Goal: Task Accomplishment & Management: Complete application form

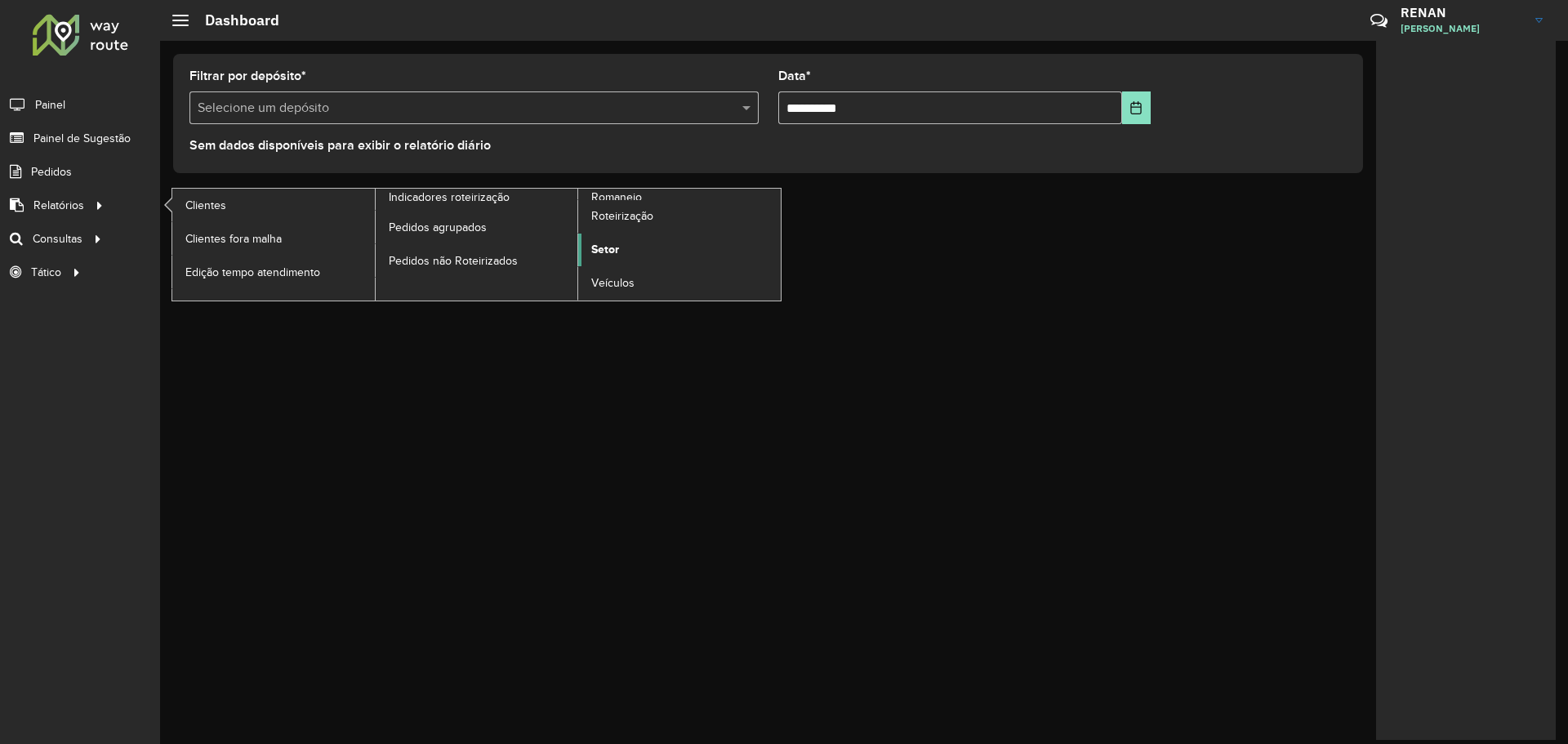
click at [630, 261] on link "Setor" at bounding box center [679, 249] width 203 height 32
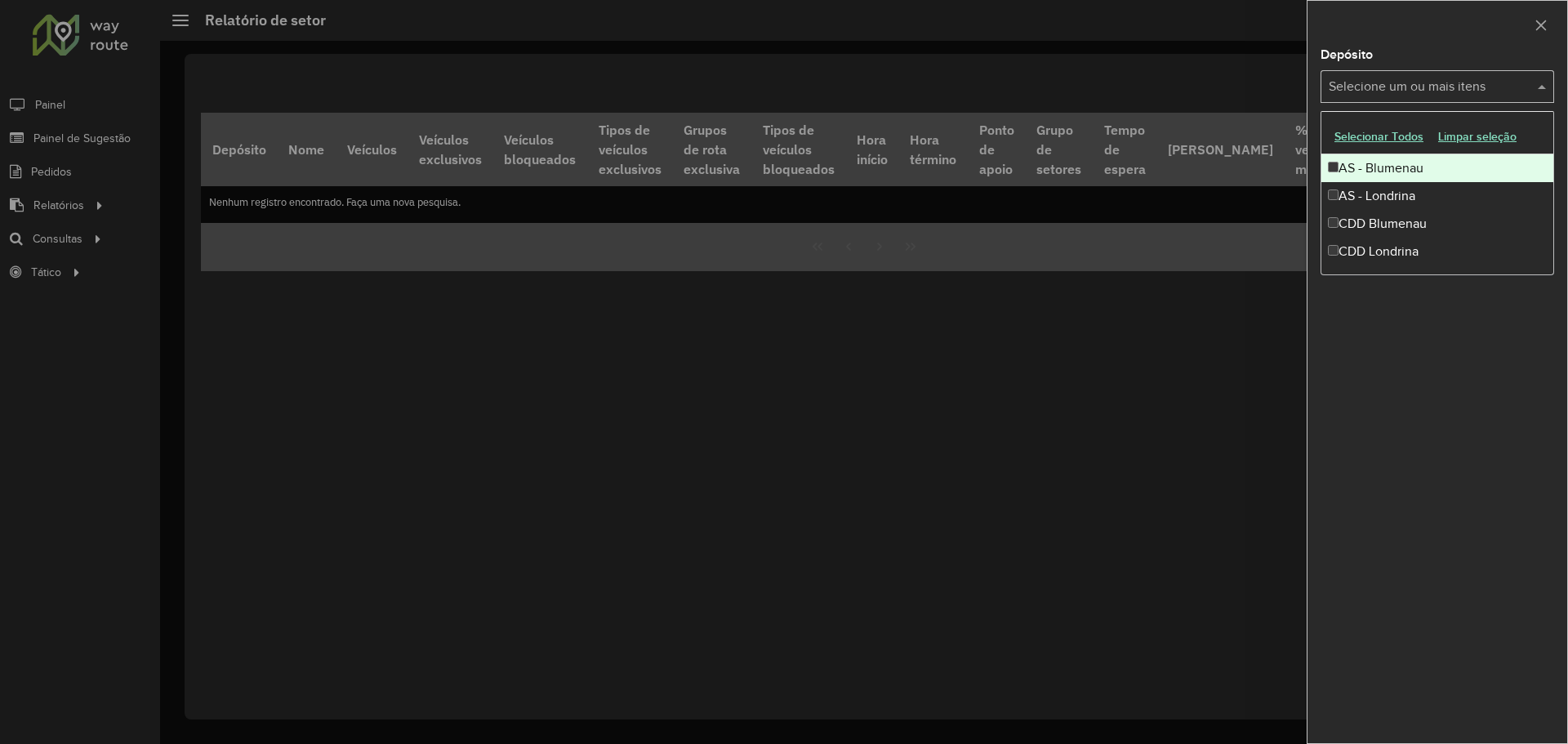
click at [1401, 94] on input "text" at bounding box center [1429, 87] width 209 height 19
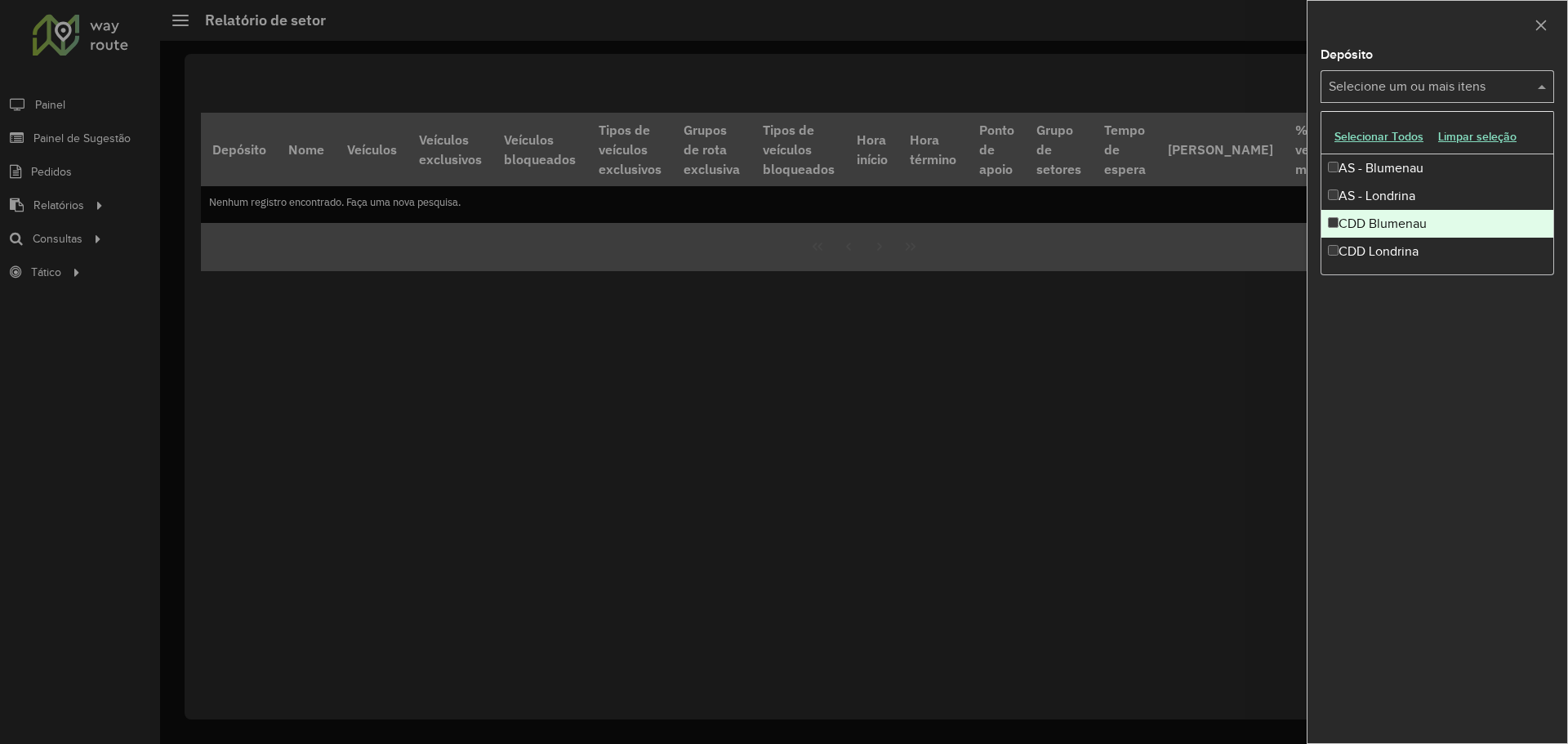
click at [1392, 215] on div "CDD Blumenau" at bounding box center [1437, 224] width 232 height 28
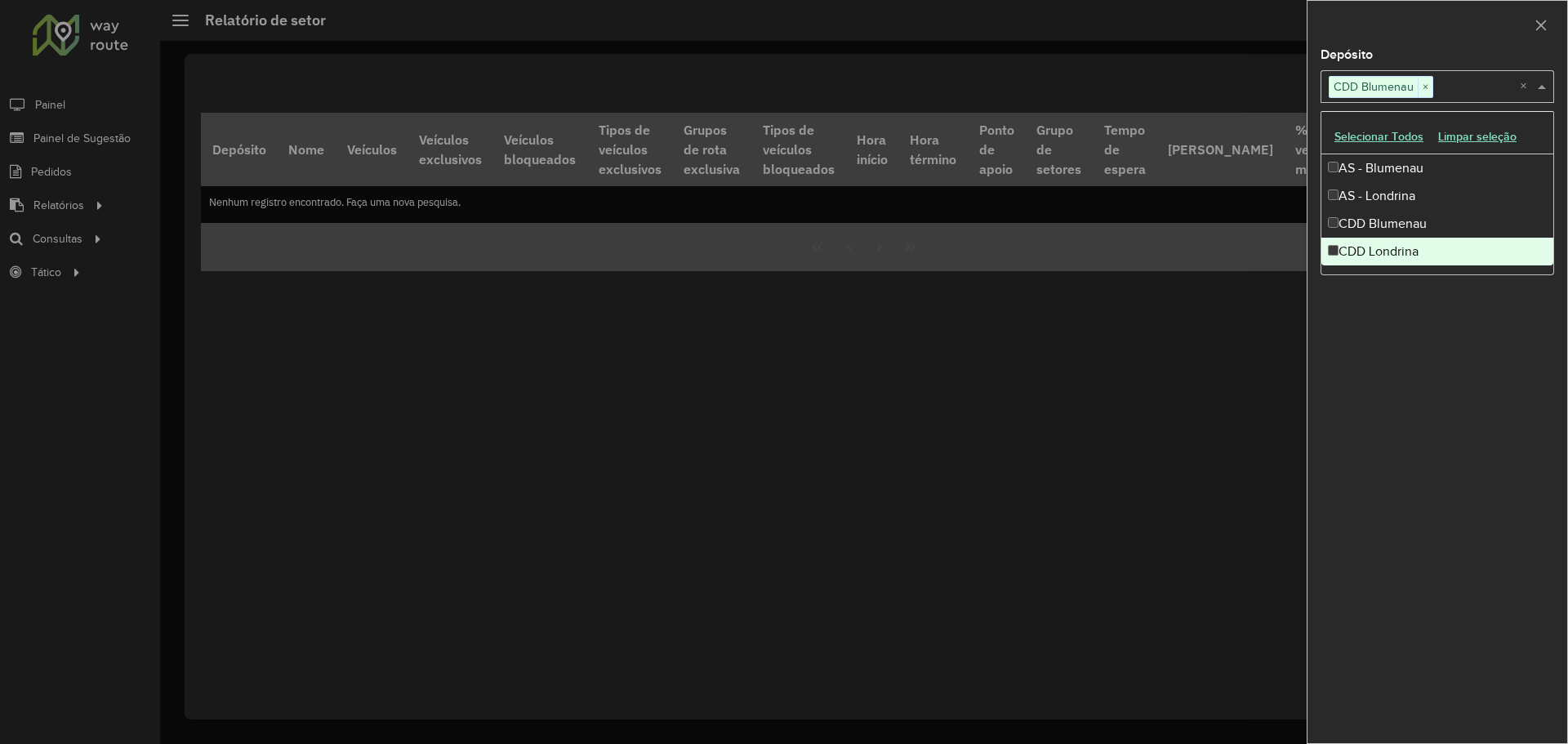
drag, startPoint x: 1395, startPoint y: 339, endPoint x: 1396, endPoint y: 216, distance: 123.0
click at [1395, 330] on div "Depósito Selecione um ou mais itens CDD Blumenau × × Grupo de Depósito Selecion…" at bounding box center [1437, 397] width 260 height 695
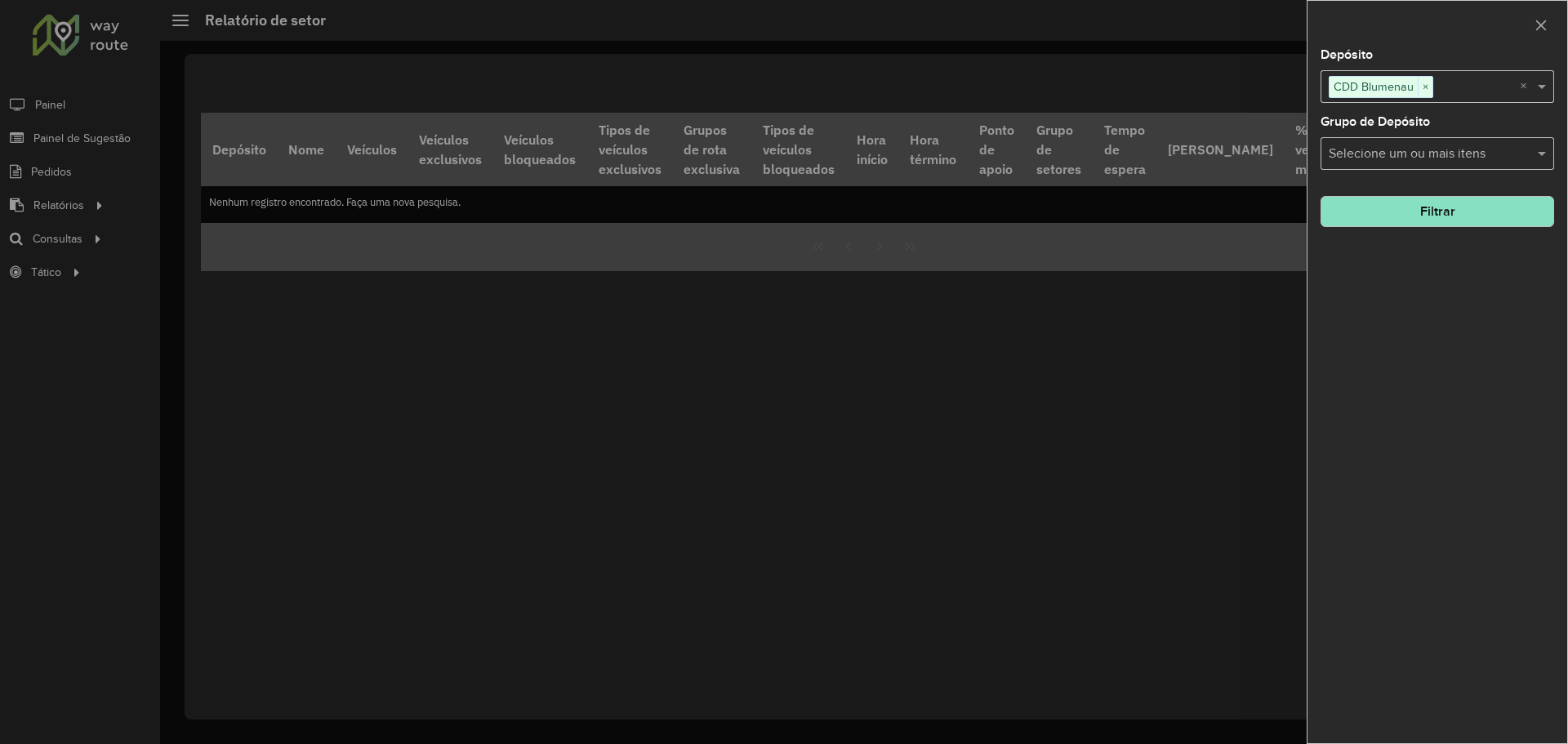
click at [1408, 160] on input "text" at bounding box center [1429, 154] width 209 height 19
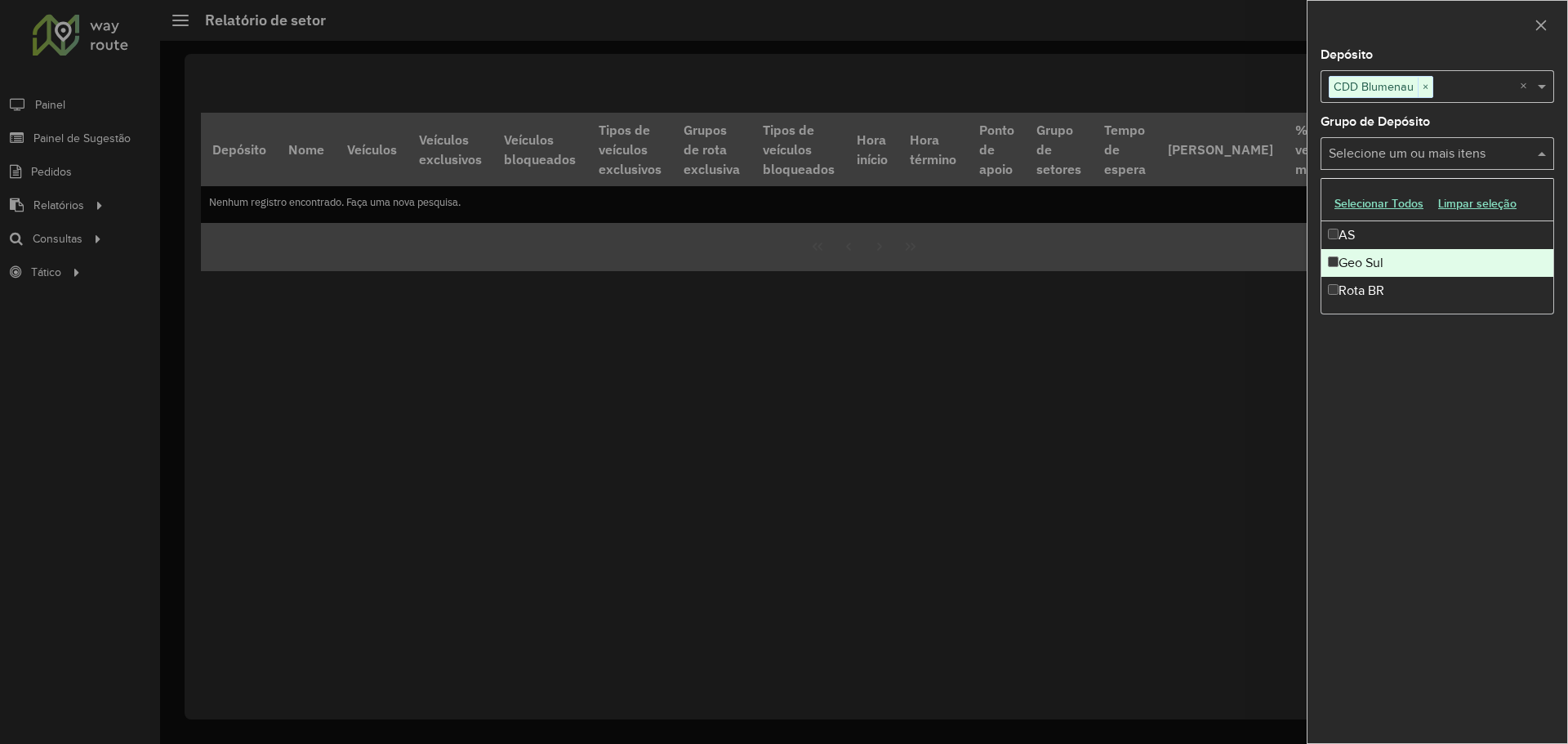
click at [1365, 266] on div "Geo Sul" at bounding box center [1437, 263] width 232 height 28
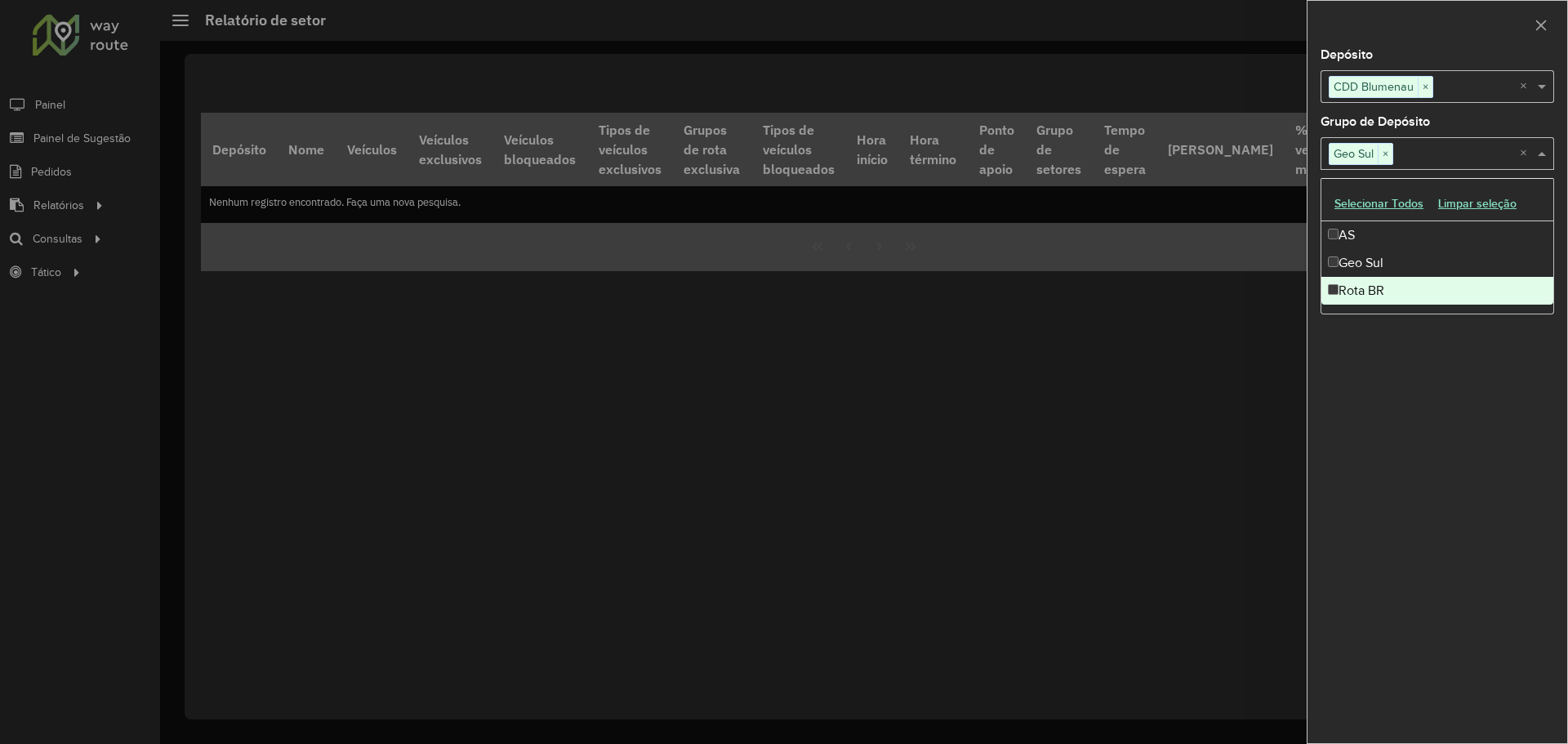
click at [1430, 380] on div "Depósito Selecione um ou mais itens CDD Blumenau × × Grupo de Depósito Selecion…" at bounding box center [1437, 397] width 260 height 695
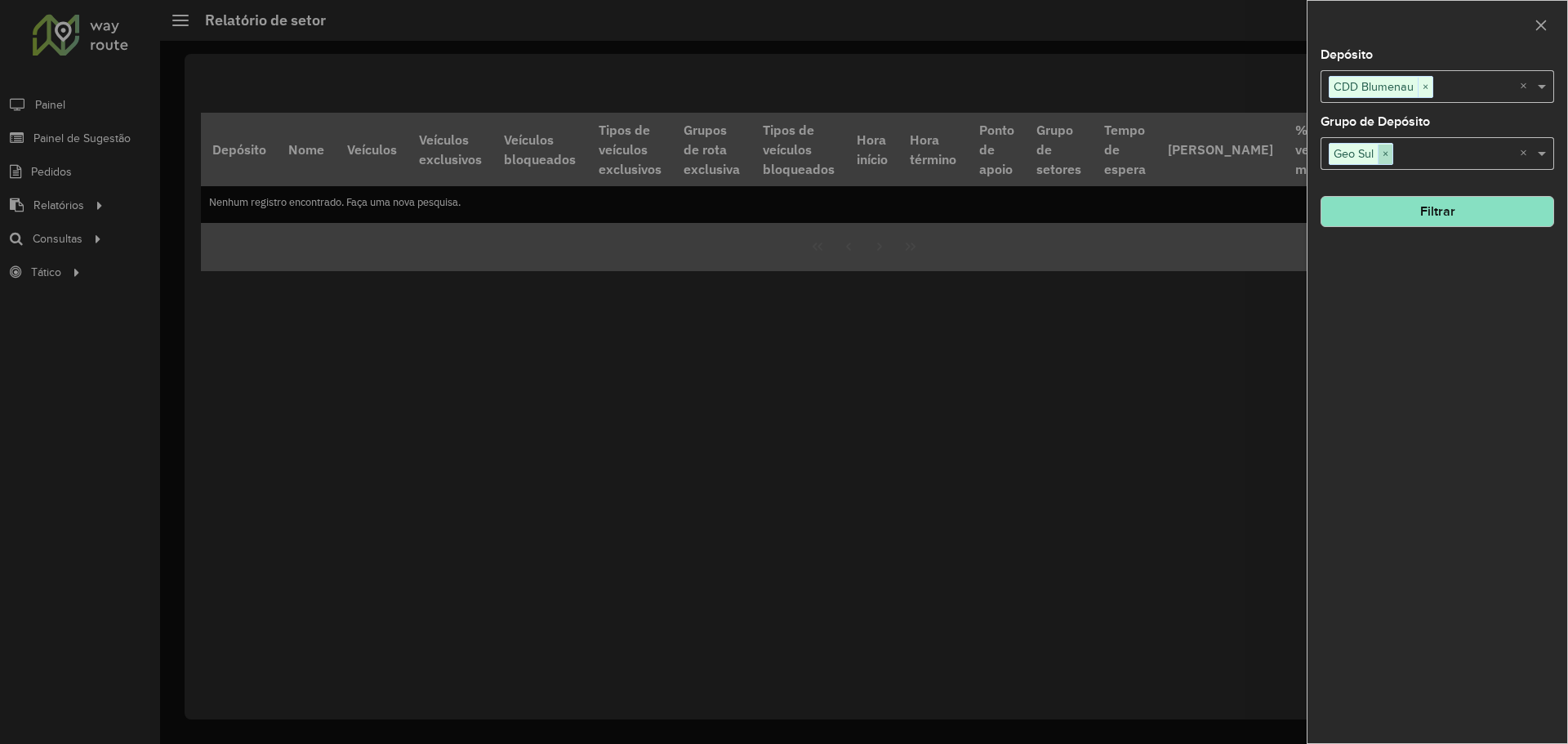
click at [1385, 151] on span "×" at bounding box center [1385, 154] width 15 height 19
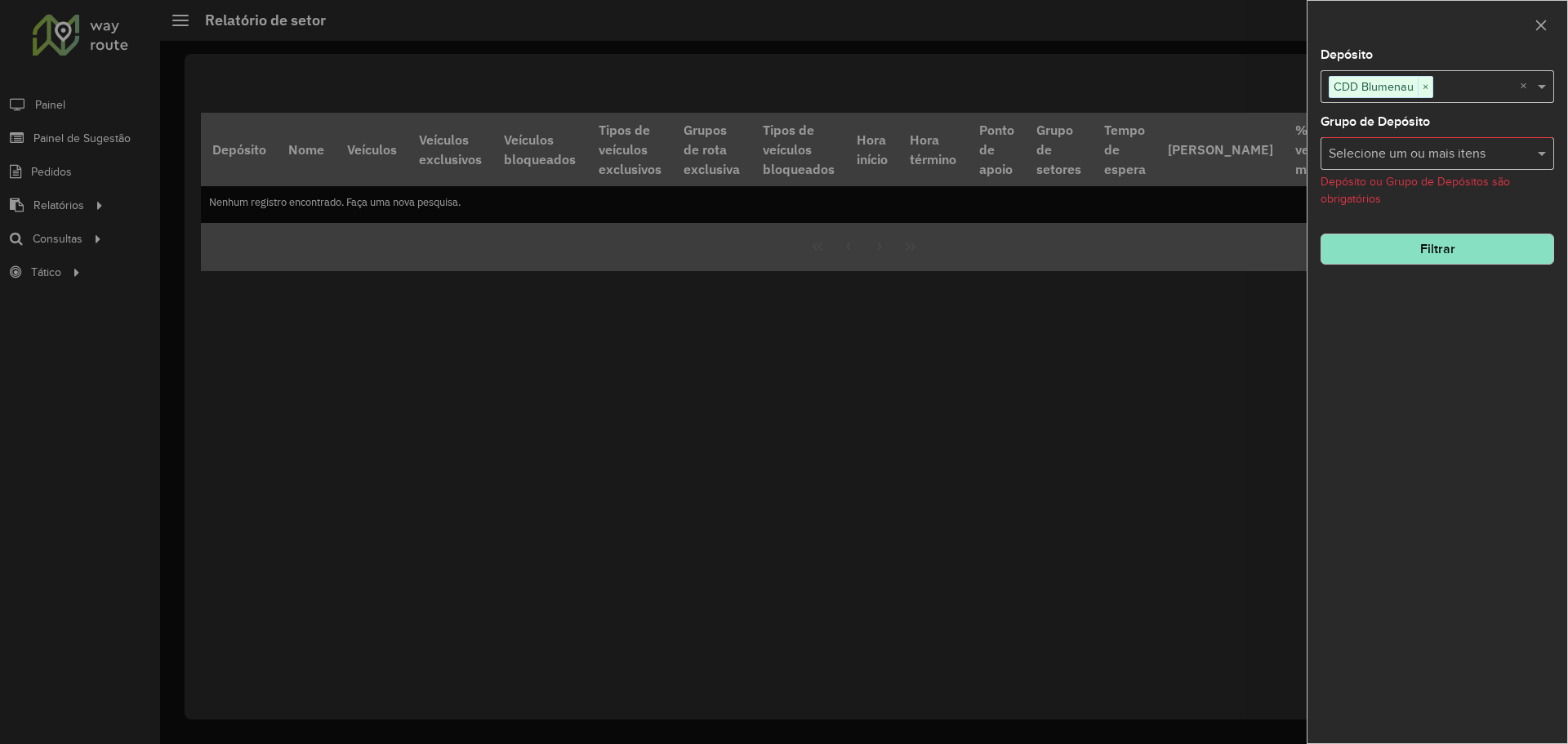
click at [1403, 255] on button "Filtrar" at bounding box center [1437, 248] width 233 height 31
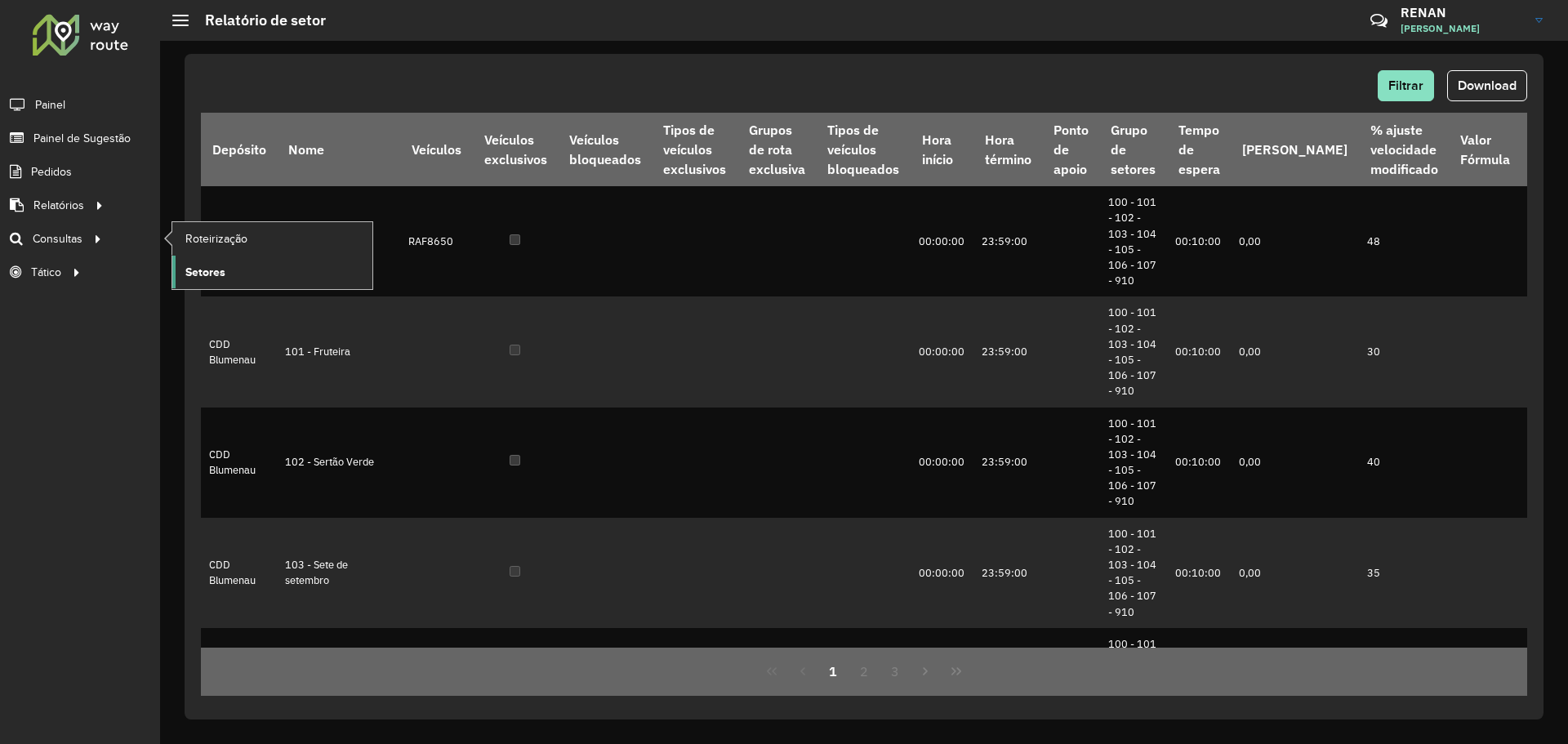
click at [232, 271] on link "Setores" at bounding box center [272, 271] width 200 height 32
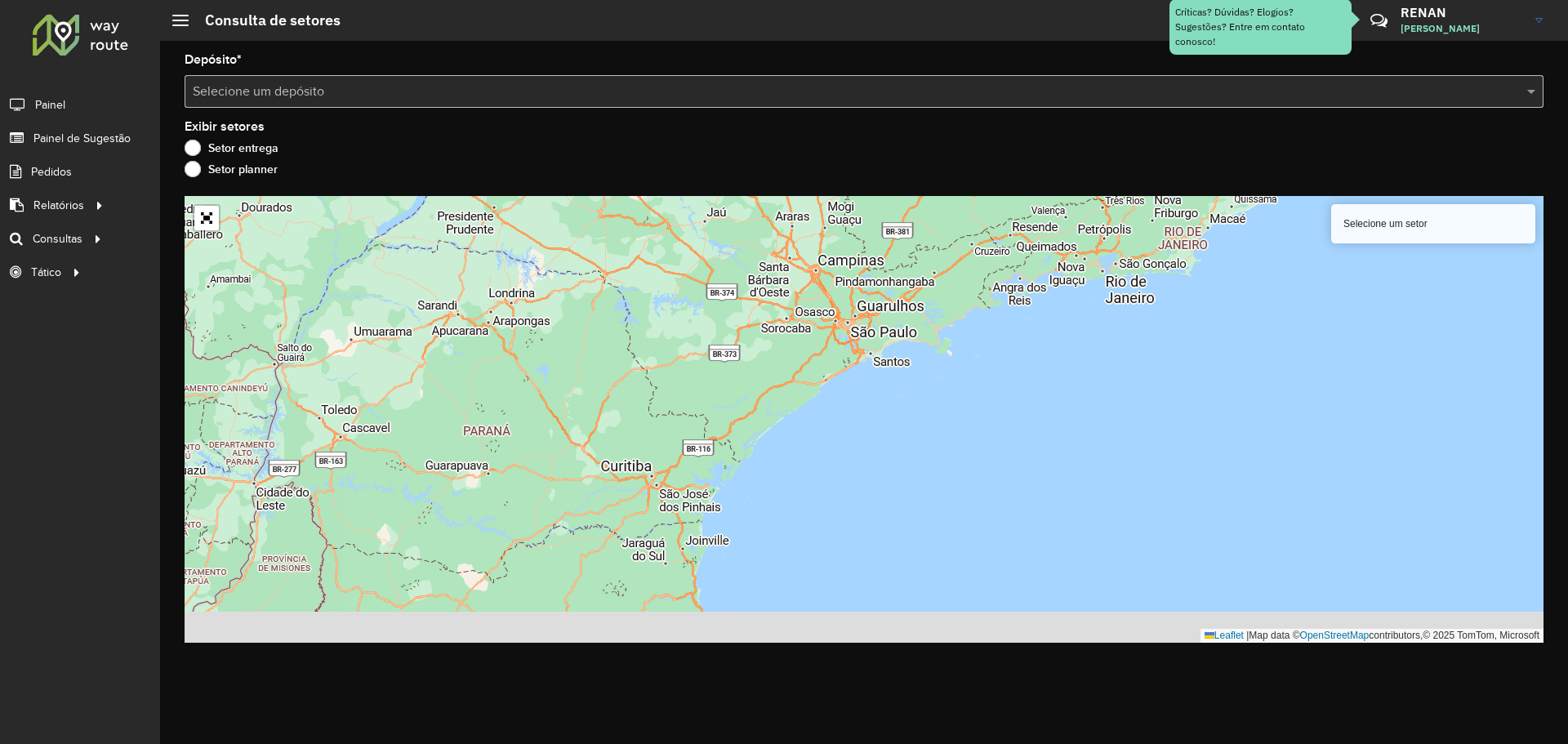
click at [1395, 237] on div "Selecione um setor" at bounding box center [1433, 224] width 204 height 39
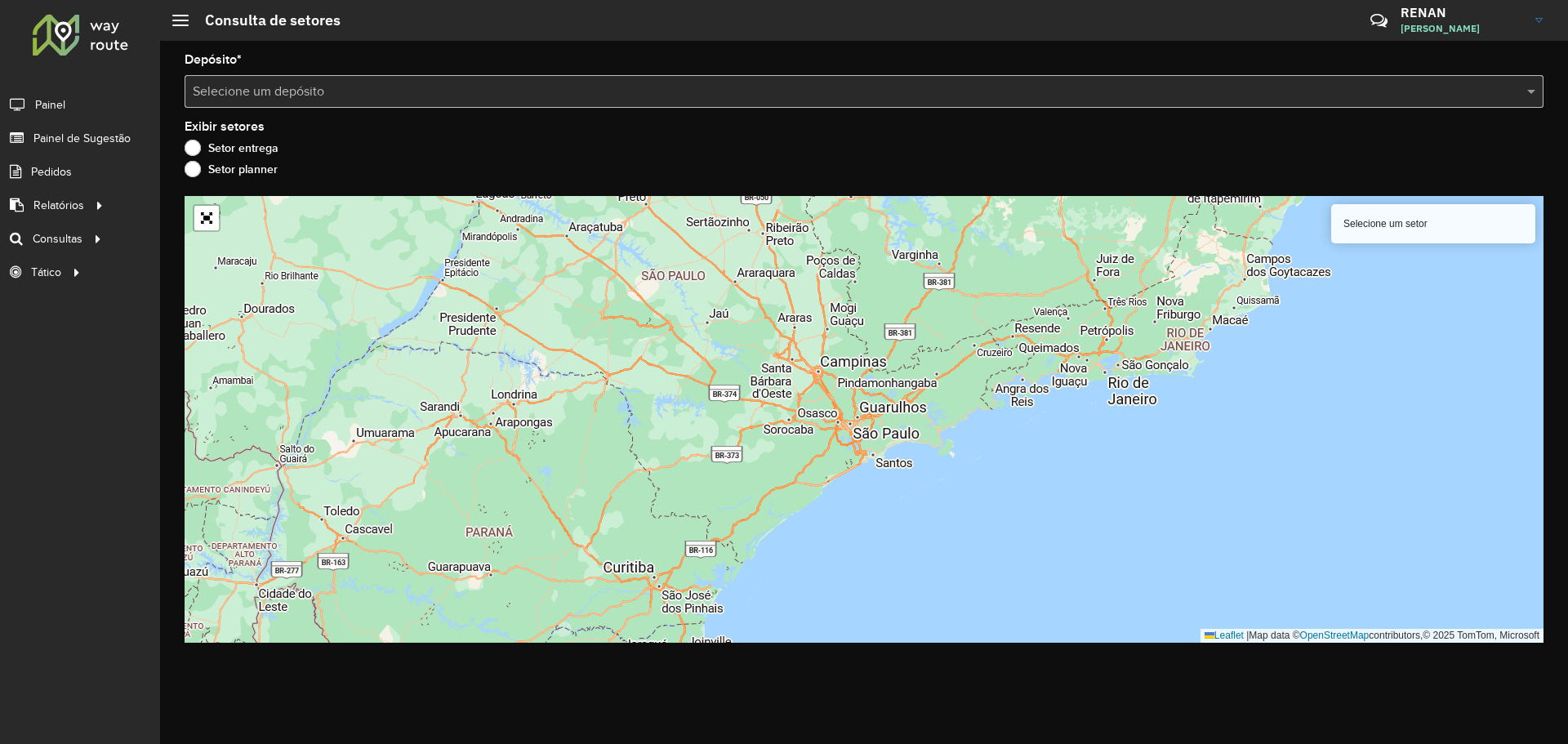
click at [460, 74] on div "Depósito * Selecione um depósito" at bounding box center [864, 80] width 1359 height 54
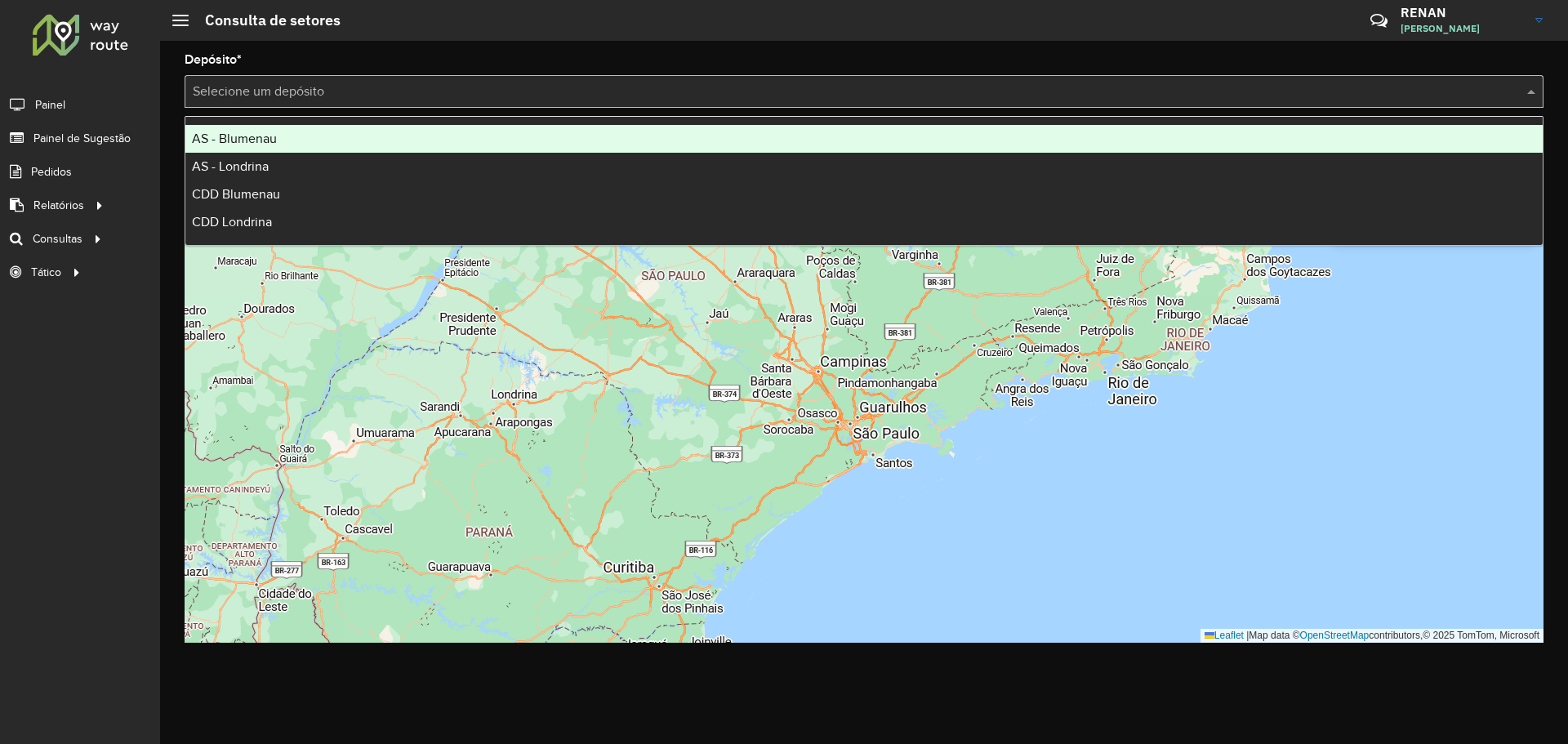
click at [414, 90] on input "text" at bounding box center [848, 92] width 1310 height 19
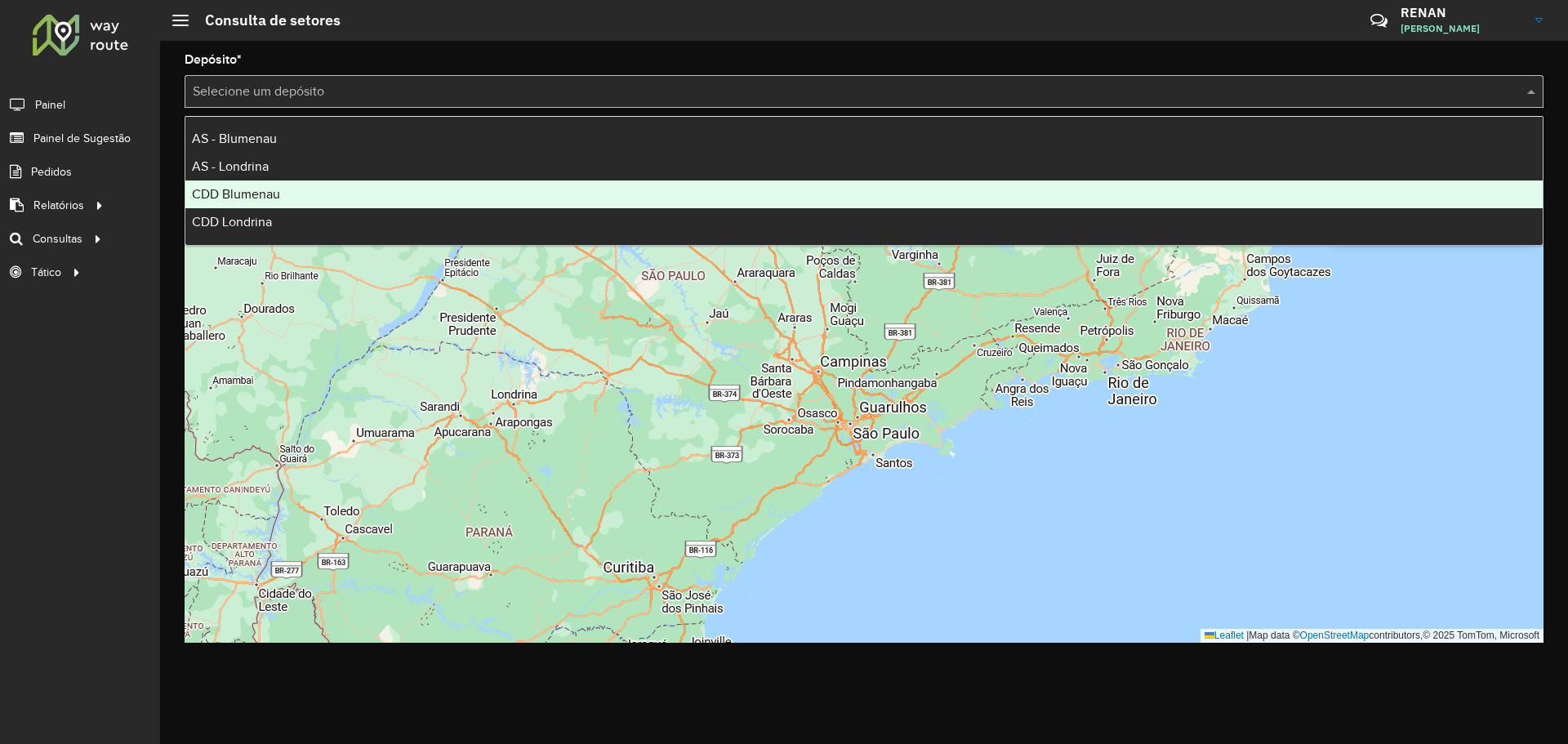
click at [252, 206] on div "CDD Blumenau" at bounding box center [864, 195] width 1358 height 28
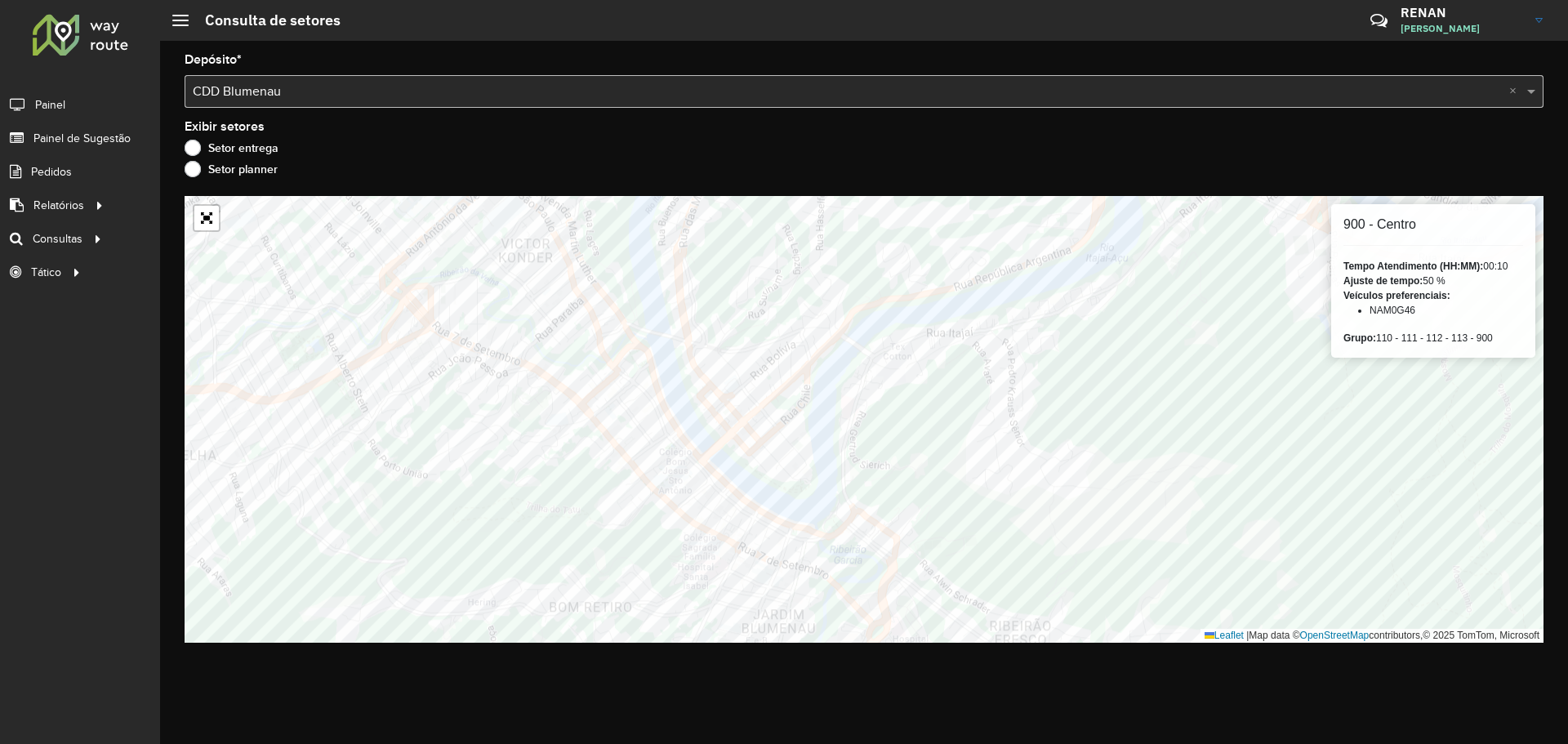
drag, startPoint x: 1369, startPoint y: 284, endPoint x: 1451, endPoint y: 286, distance: 82.0
click at [1451, 286] on div "Ajuste de tempo: 50 %" at bounding box center [1433, 281] width 180 height 15
drag, startPoint x: 1451, startPoint y: 286, endPoint x: 1429, endPoint y: 286, distance: 22.0
click at [1429, 286] on div "Ajuste de tempo: 50 %" at bounding box center [1433, 281] width 180 height 15
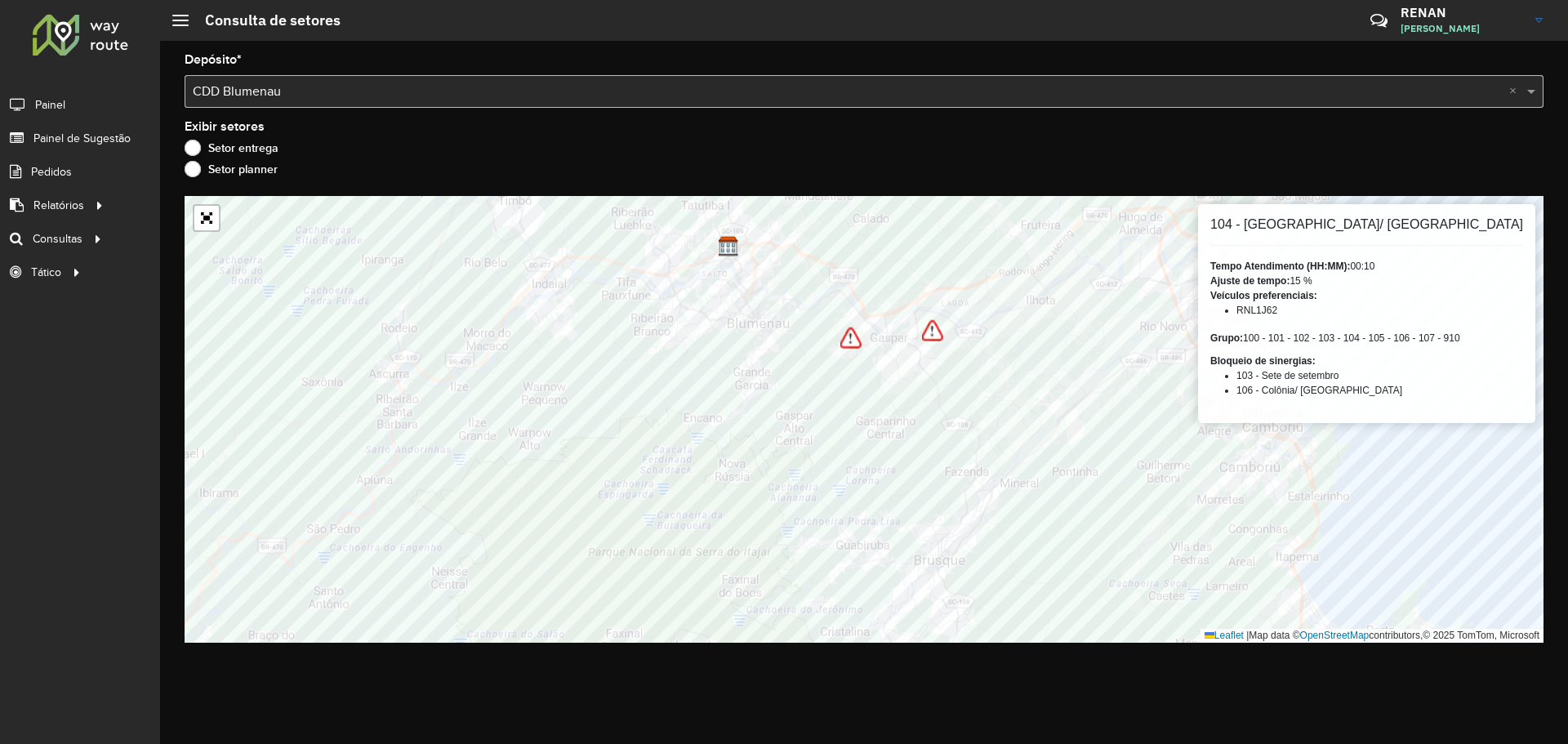
drag, startPoint x: 1311, startPoint y: 335, endPoint x: 1529, endPoint y: 334, distance: 218.0
click at [1529, 334] on div "104 - Santa Terezinha/ Bateias Tempo Atendimento (HH:MM): 00:10 Ajuste de tempo…" at bounding box center [1366, 314] width 338 height 219
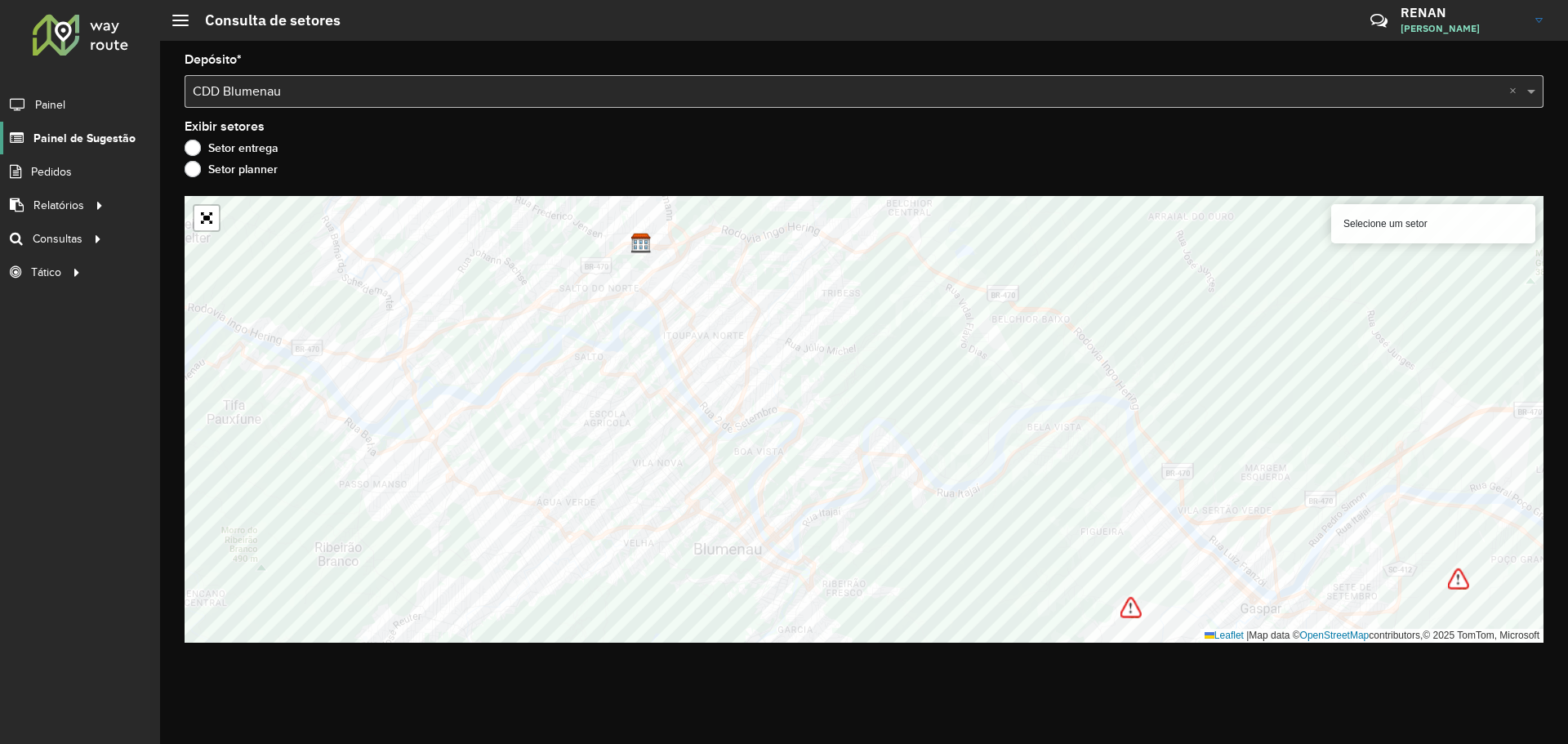
click at [91, 148] on link "Painel de Sugestão" at bounding box center [68, 138] width 136 height 32
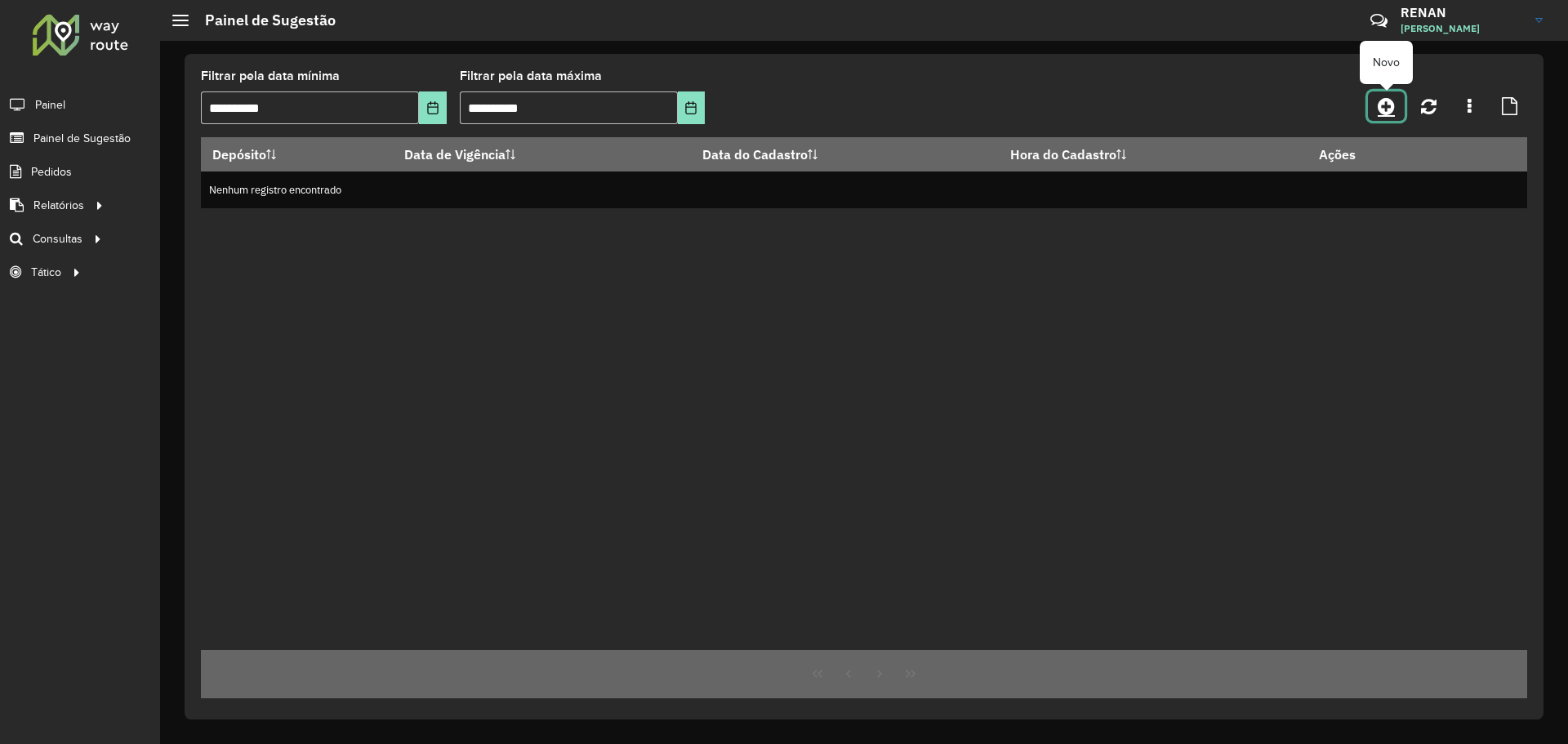
click at [1393, 97] on icon at bounding box center [1386, 106] width 18 height 19
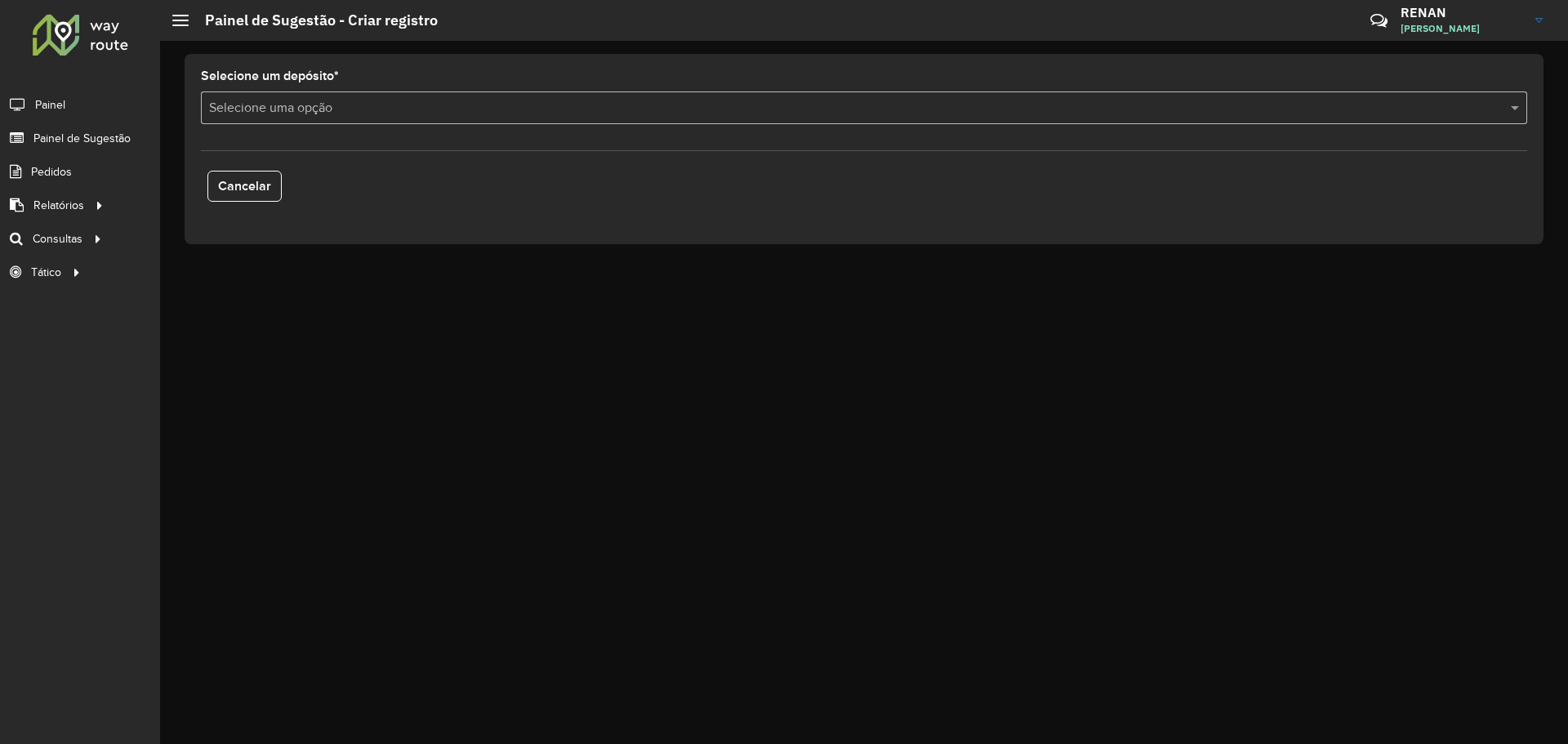
click at [296, 130] on formly-field "Selecione um depósito * Selecione uma opção" at bounding box center [864, 104] width 1346 height 67
click at [301, 110] on input "text" at bounding box center [847, 109] width 1277 height 19
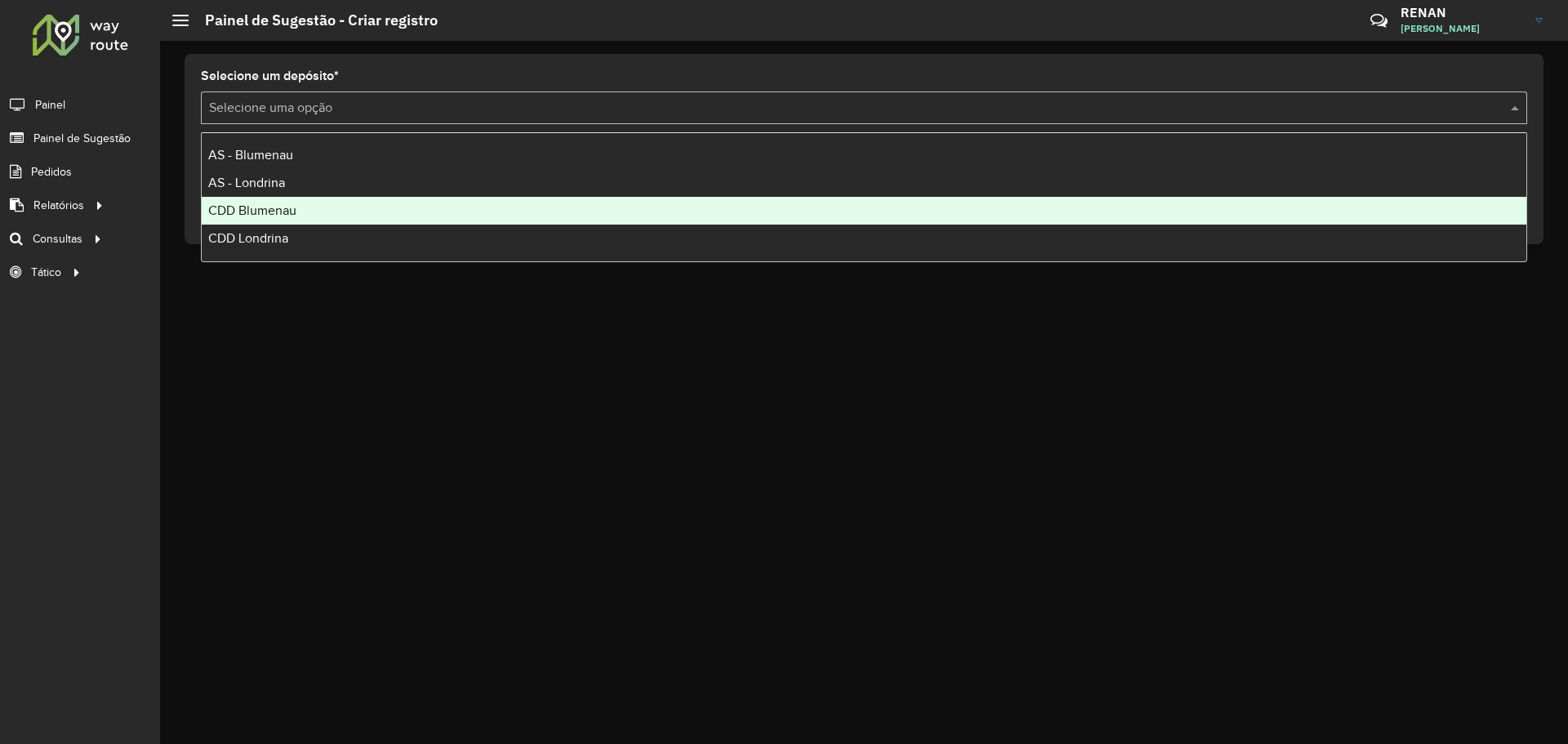
click at [264, 209] on span "CDD Blumenau" at bounding box center [252, 211] width 89 height 14
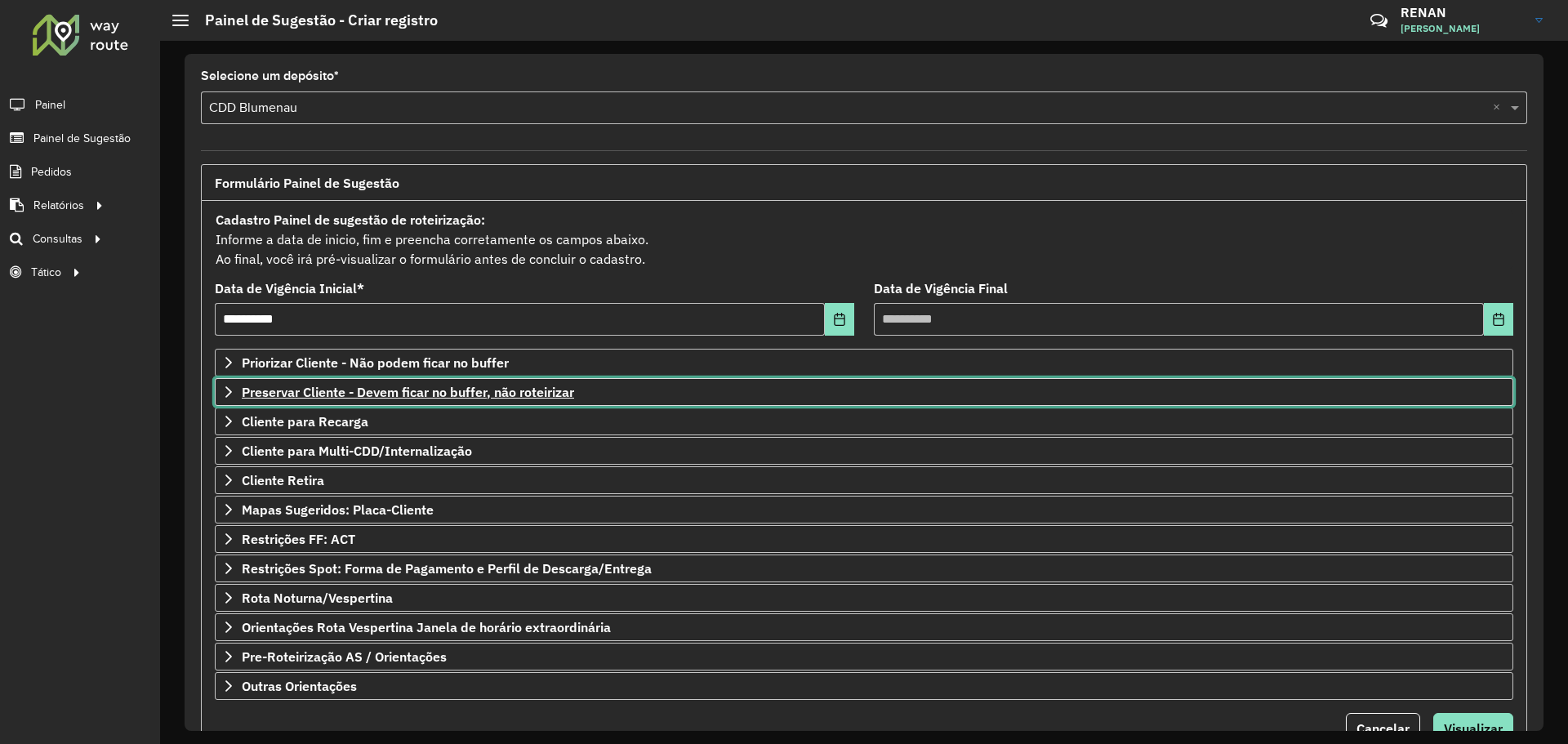
click at [427, 396] on span "Preservar Cliente - Devem ficar no buffer, não roteirizar" at bounding box center [408, 392] width 332 height 13
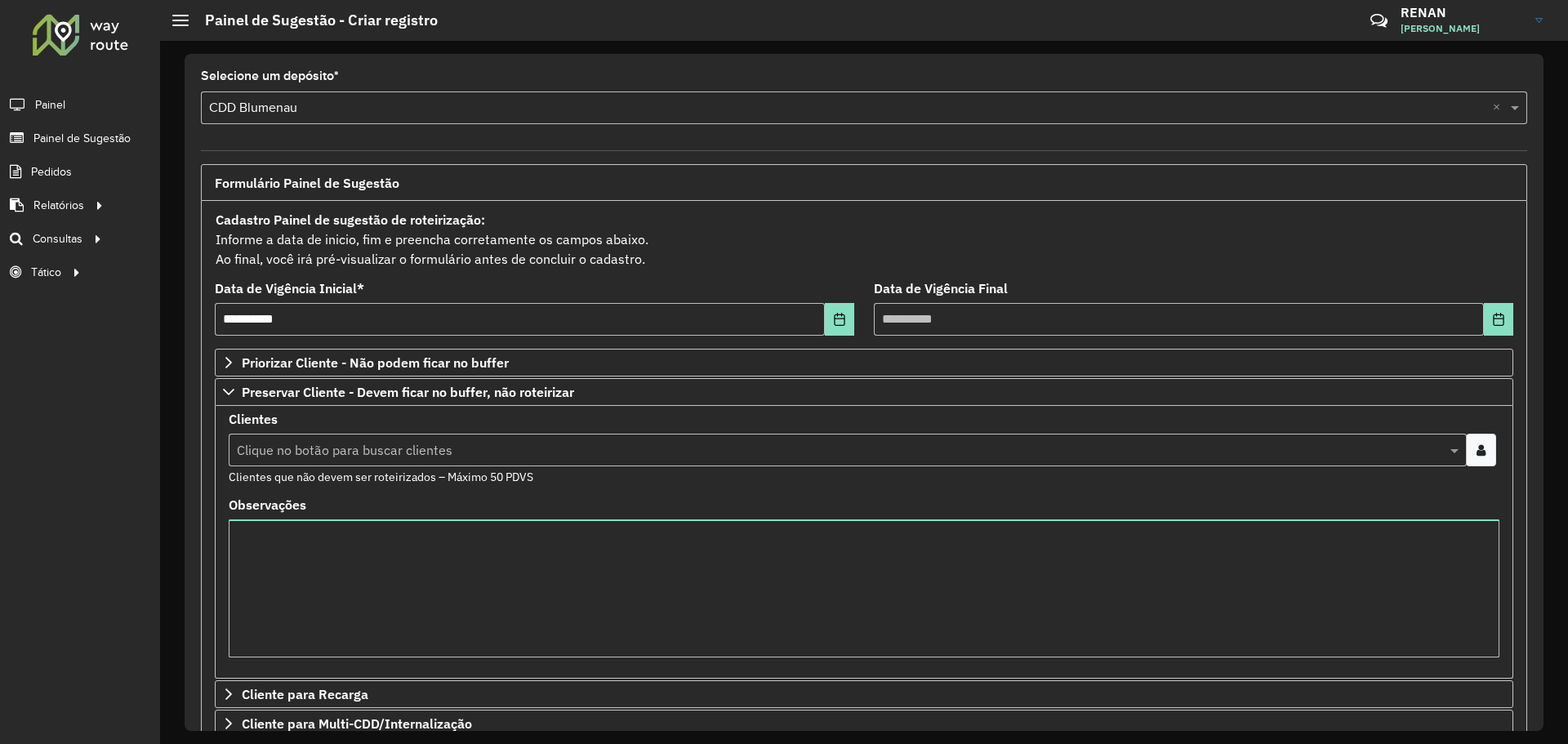
click at [461, 443] on input "text" at bounding box center [839, 451] width 1214 height 19
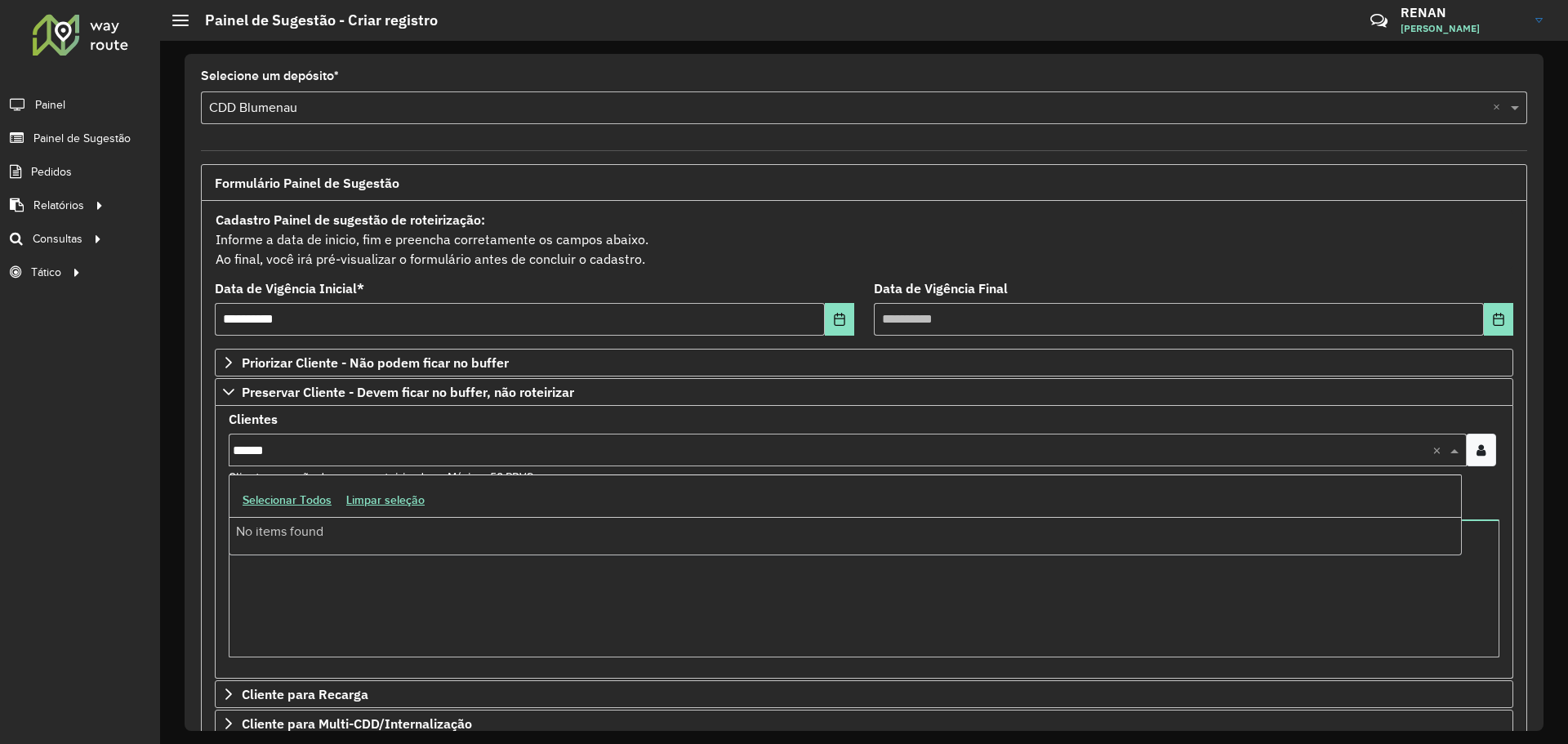
type input "*****"
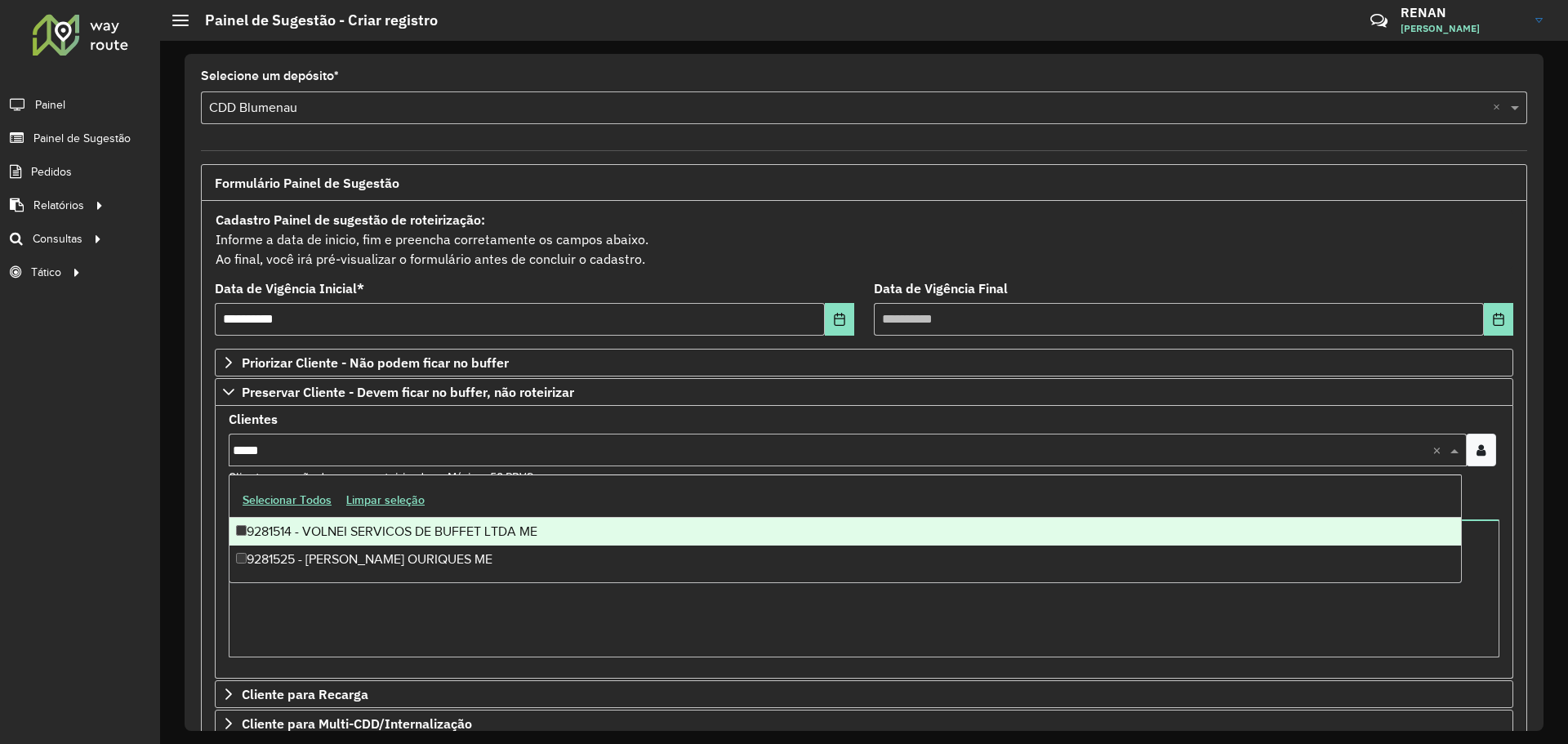
click at [276, 448] on input "*****" at bounding box center [832, 451] width 1200 height 19
drag, startPoint x: 277, startPoint y: 451, endPoint x: 231, endPoint y: 444, distance: 46.5
click at [234, 446] on input "*****" at bounding box center [832, 451] width 1200 height 19
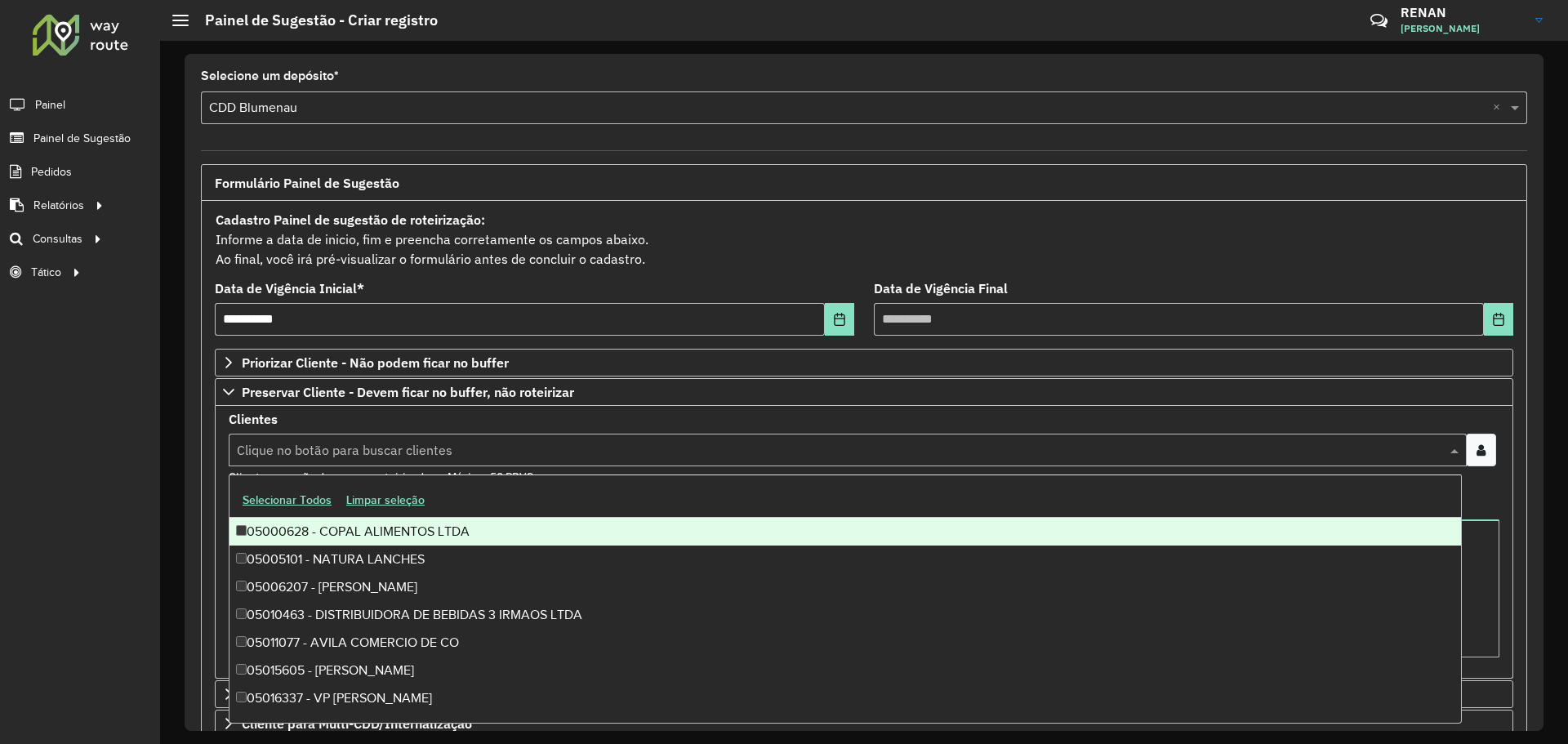
click at [199, 433] on div "**********" at bounding box center [864, 601] width 1346 height 874
